Goal: Use online tool/utility: Utilize a website feature to perform a specific function

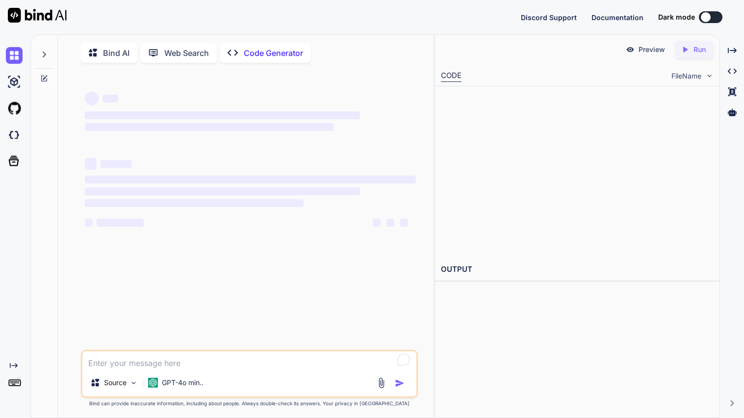
click at [116, 52] on p "Bind AI" at bounding box center [116, 53] width 26 height 12
click at [714, 17] on button at bounding box center [711, 17] width 24 height 12
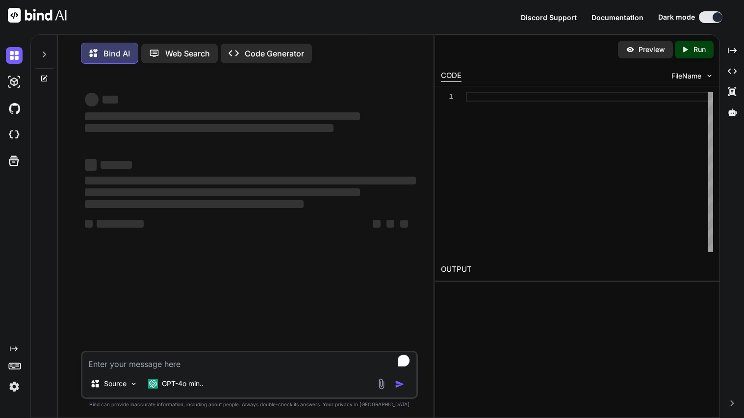
click at [145, 370] on textarea "To enrich screen reader interactions, please activate Accessibility in Grammarl…" at bounding box center [249, 361] width 334 height 18
type textarea "x"
type textarea "w"
type textarea "x"
type textarea "wr"
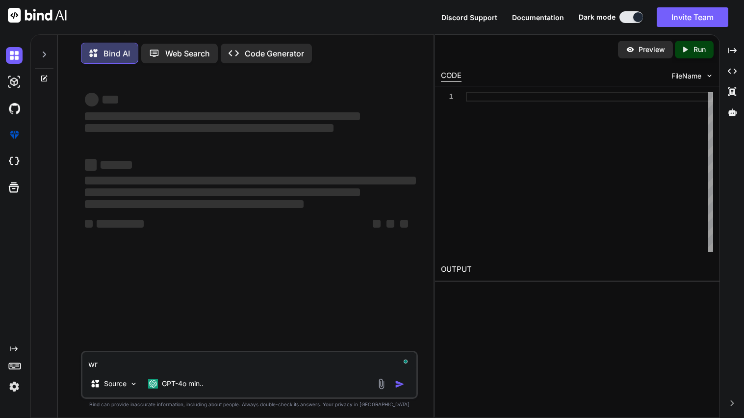
type textarea "x"
type textarea "wri"
type textarea "x"
type textarea "writ"
type textarea "x"
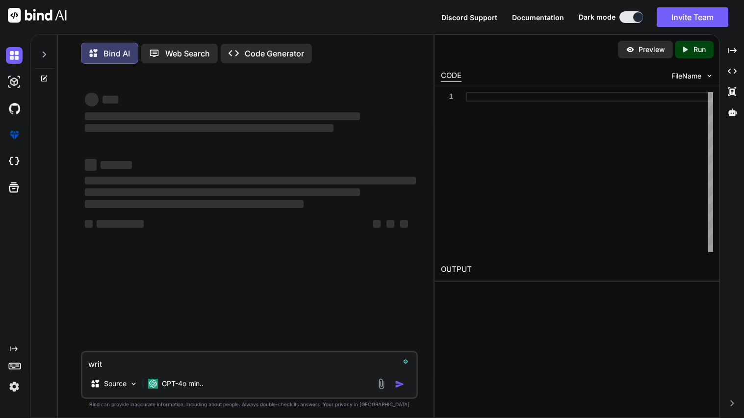
type textarea "write"
type textarea "x"
type textarea "write"
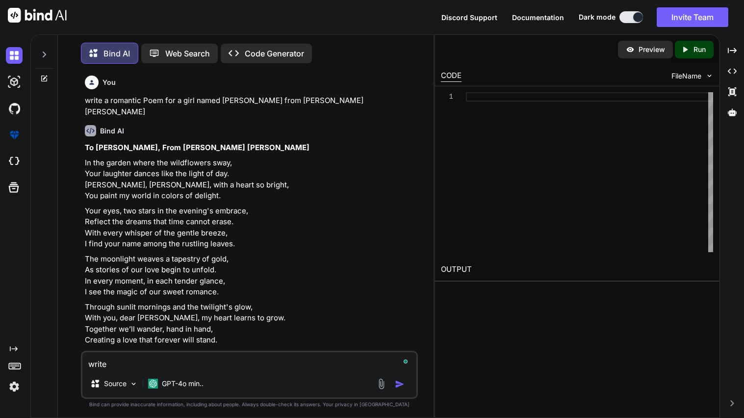
type textarea "x"
type textarea "write a"
type textarea "x"
type textarea "write a"
type textarea "x"
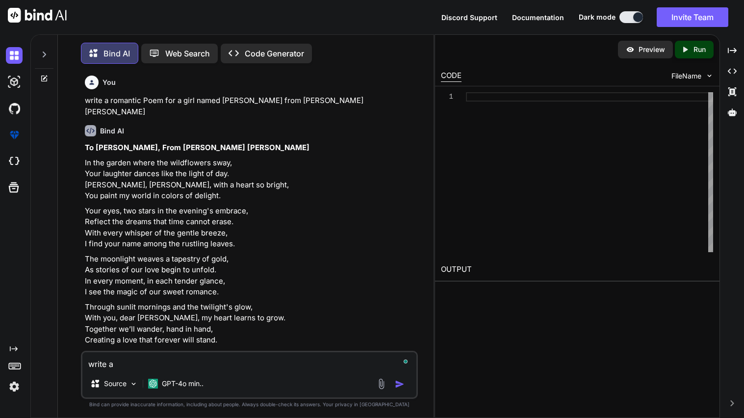
type textarea "write a p"
type textarea "x"
type textarea "write a po"
type textarea "x"
type textarea "write a poem"
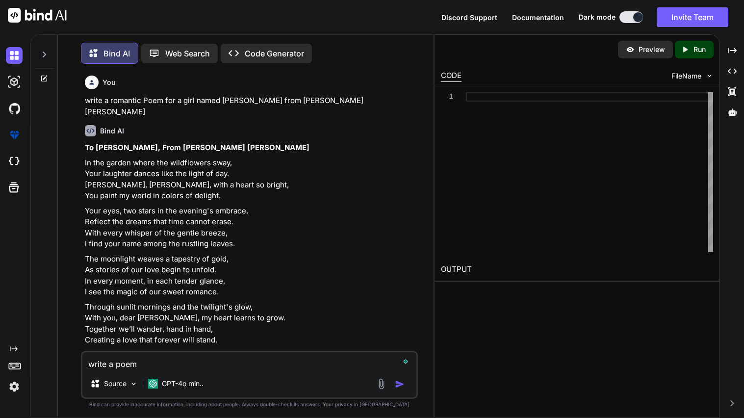
type textarea "x"
type textarea "write a poem"
type textarea "x"
type textarea "write a poem a"
type textarea "x"
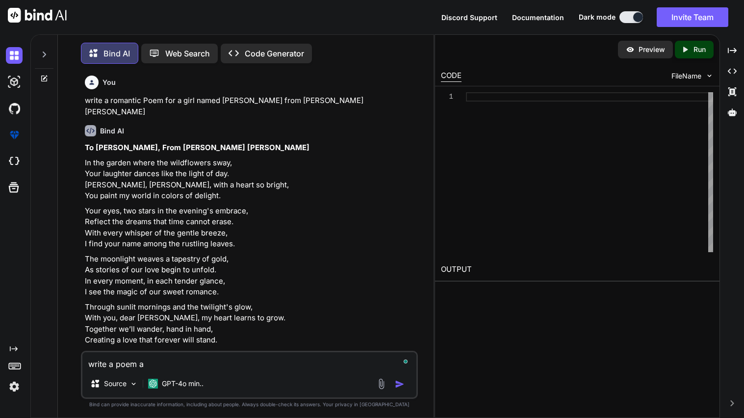
type textarea "write a poem ab"
type textarea "x"
type textarea "write a poem abo"
type textarea "x"
type textarea "write a poem abou"
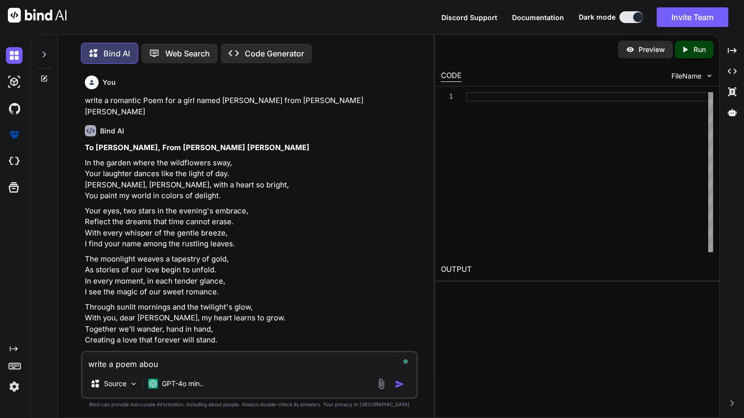
type textarea "x"
type textarea "write a poem about"
type textarea "x"
type textarea "write a poem about"
type textarea "x"
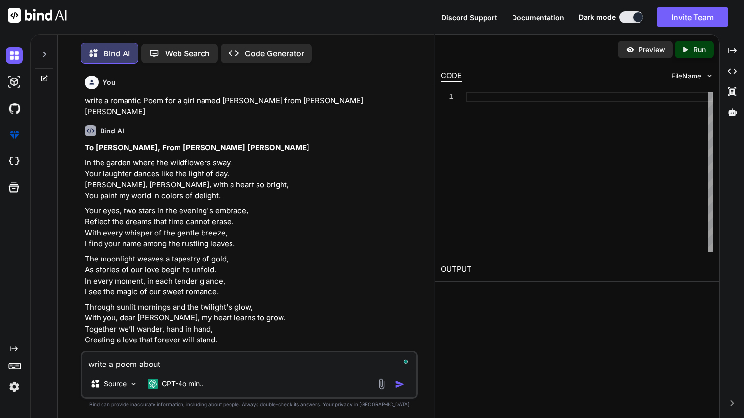
type textarea "write a poem about h"
type textarea "x"
type textarea "write a poem about ho"
type textarea "x"
type textarea "write a poem about how"
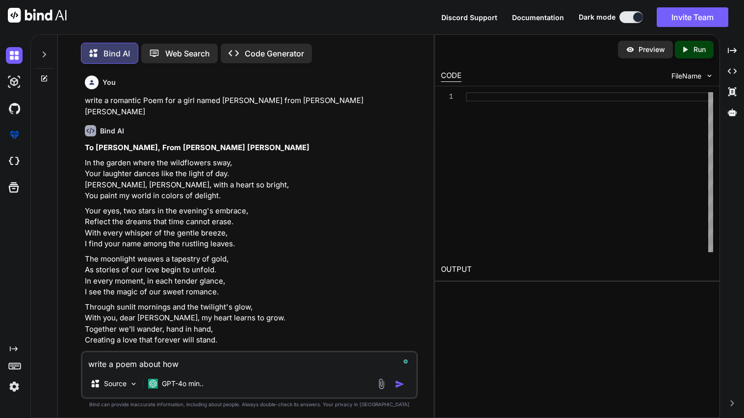
type textarea "x"
type textarea "write a poem about how"
type textarea "x"
type textarea "write a poem about how m"
type textarea "x"
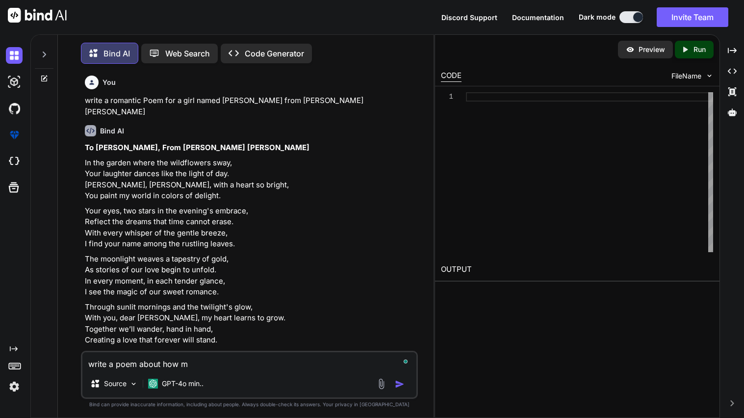
type textarea "write a poem about how ma"
type textarea "x"
type textarea "write a poem about how man"
type textarea "x"
type textarea "write a poem about how many"
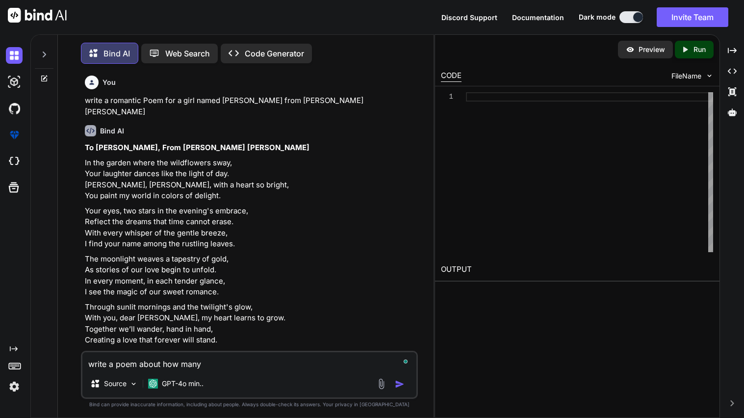
type textarea "x"
type textarea "write a poem about how many"
type textarea "x"
type textarea "write a poem about how many k"
type textarea "x"
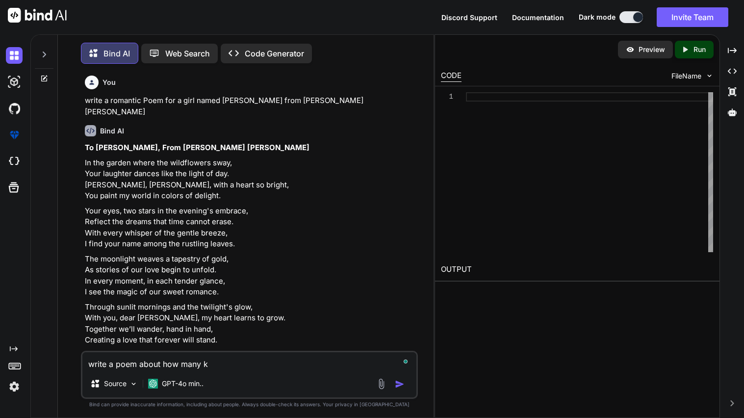
type textarea "write a poem about how many ki"
type textarea "x"
type textarea "write a poem about how many kis"
type textarea "x"
type textarea "write a poem about how many kiss"
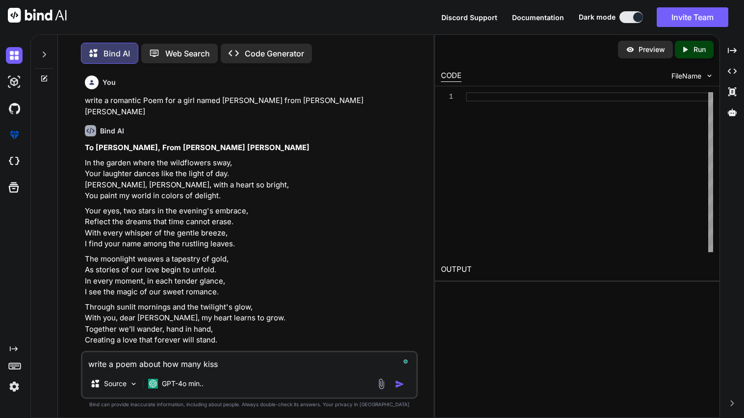
type textarea "x"
type textarea "write a poem about how many kisse"
type textarea "x"
type textarea "write a poem about how many kisses"
type textarea "x"
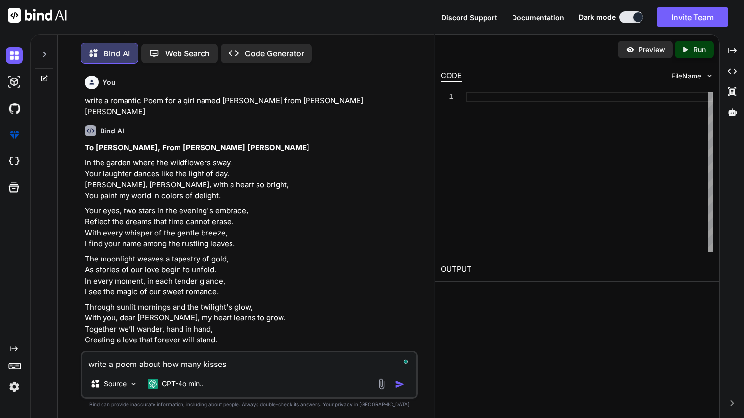
type textarea "write a poem about how many kisses"
type textarea "x"
type textarea "write a poem about how many kisses i"
type textarea "x"
type textarea "write a poem about how many kisses im"
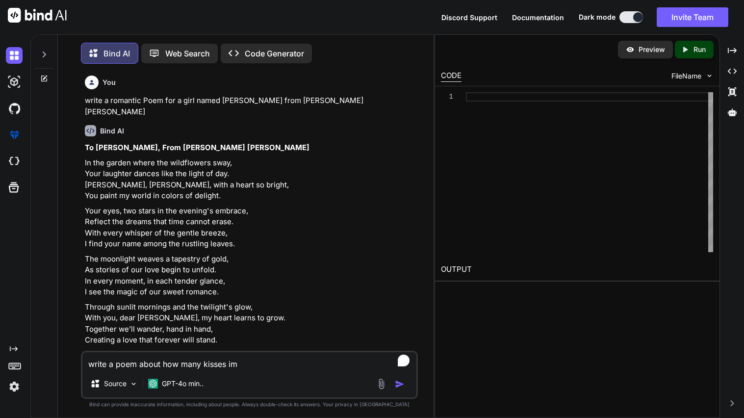
type textarea "x"
type textarea "write a poem about how many kisses im"
type textarea "x"
type textarea "write a poem about how many kisses im g"
type textarea "x"
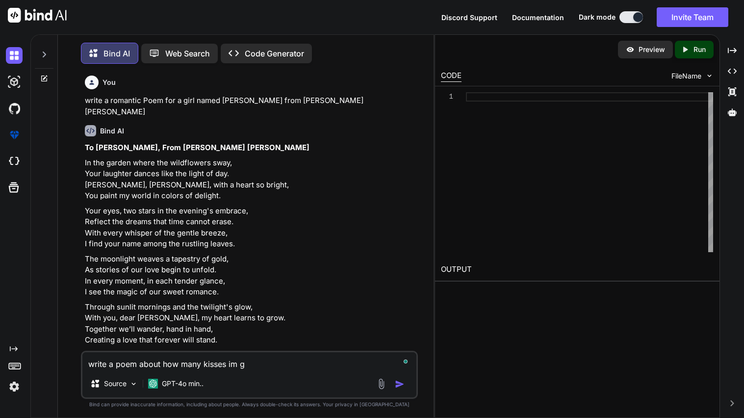
type textarea "write a poem about how many kisses im go"
type textarea "x"
type textarea "write a poem about how many kisses im goi"
type textarea "x"
type textarea "write a poem about how many kisses im goin"
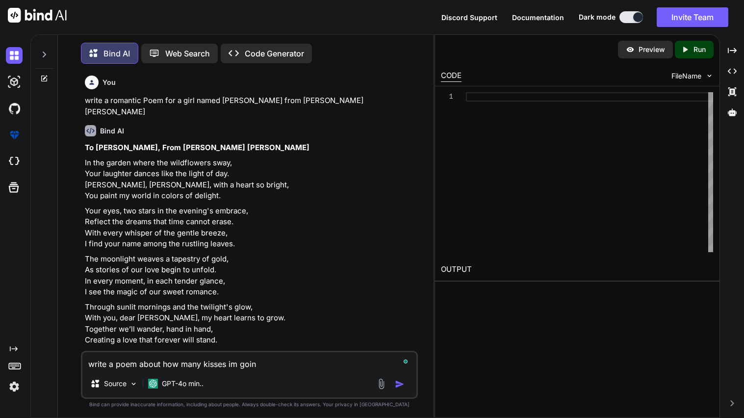
type textarea "x"
type textarea "write a poem about how many kisses im going"
type textarea "x"
type textarea "write a poem about how many kisses im going"
type textarea "x"
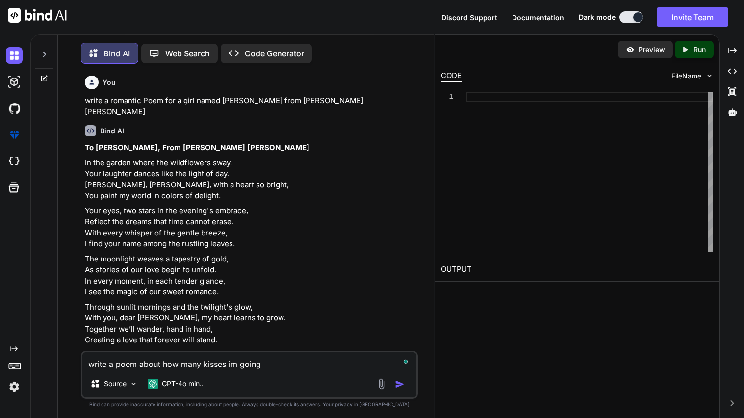
type textarea "write a poem about how many kisses im going t"
type textarea "x"
type textarea "write a poem about how many kisses im going to"
type textarea "x"
type textarea "write a poem about how many kisses im going to"
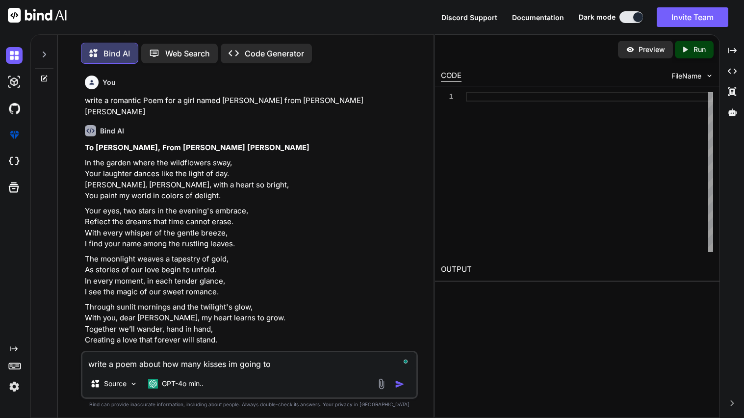
type textarea "x"
type textarea "write a poem about how many kisses im going to g"
type textarea "x"
type textarea "write a poem about how many kisses im going to gi"
type textarea "x"
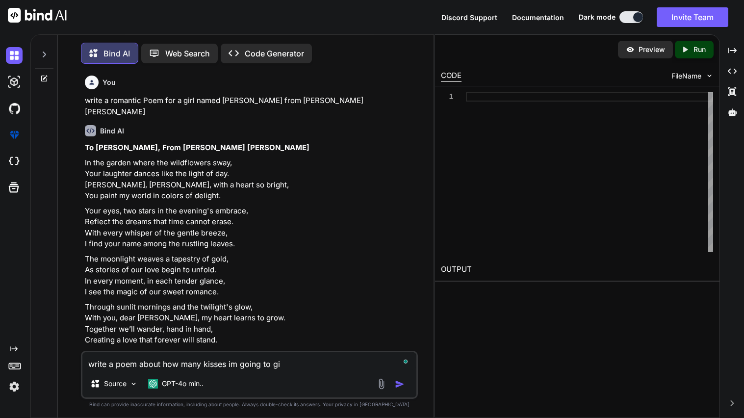
type textarea "write a poem about how many kisses im going to giv"
type textarea "x"
type textarea "write a poem about how many kisses im going to give"
type textarea "x"
type textarea "write a poem about how many kisses im going to give"
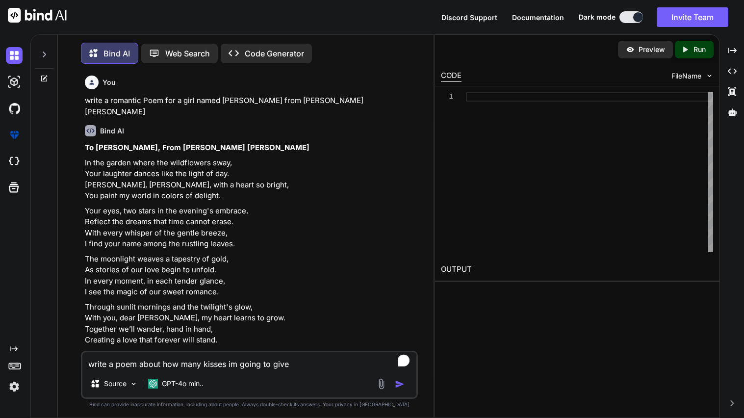
type textarea "x"
type textarea "write a poem about how many kisses im going to give h"
type textarea "x"
type textarea "write a poem about how many kisses im going to give he"
type textarea "x"
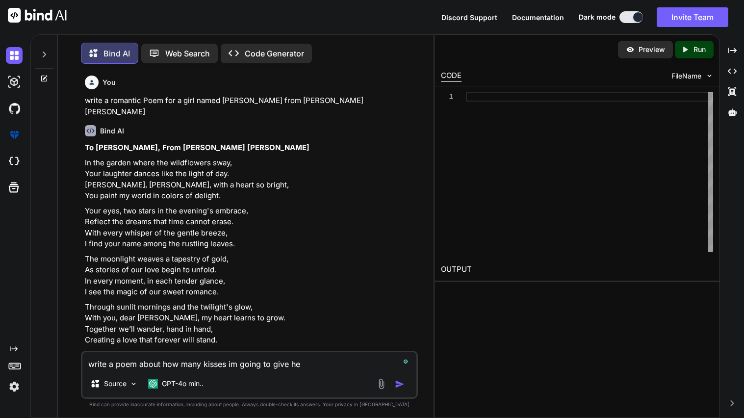
type textarea "write a poem about how many kisses im going to give her"
type textarea "x"
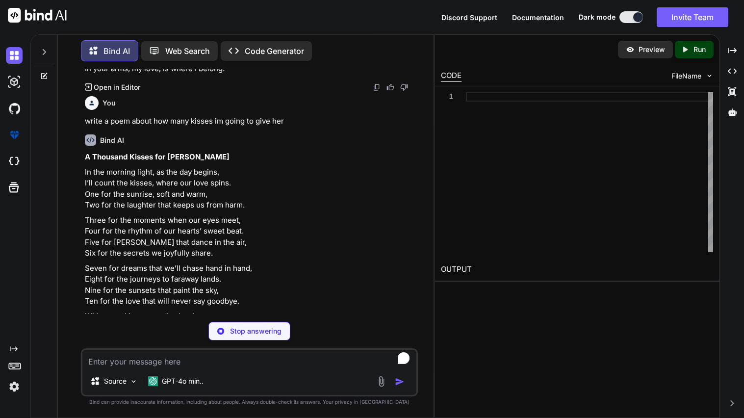
type textarea "x"
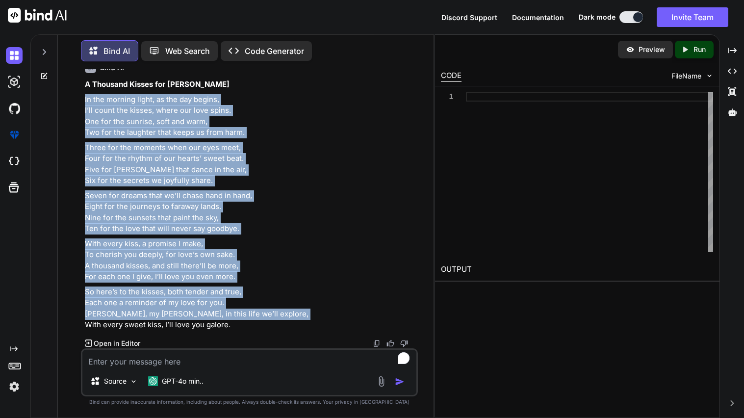
scroll to position [707, 0]
drag, startPoint x: 82, startPoint y: 190, endPoint x: 249, endPoint y: 326, distance: 215.8
click at [249, 326] on div "You write a romantic Poem for a girl named [PERSON_NAME] from [PERSON_NAME] [PE…" at bounding box center [249, 243] width 337 height 348
copy div "In the morning light, as the day begins, I’ll count the kisses, where our love …"
